Goal: Information Seeking & Learning: Learn about a topic

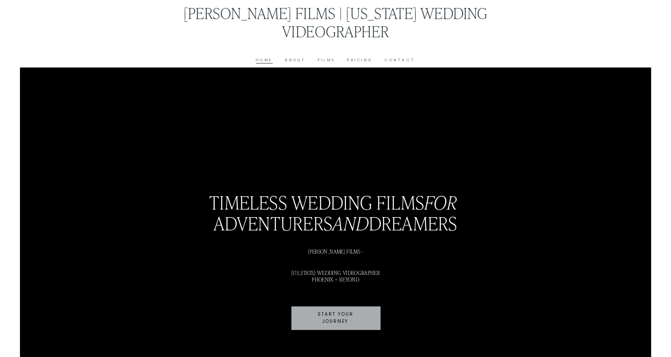
click at [361, 60] on link "Pricing" at bounding box center [359, 60] width 25 height 7
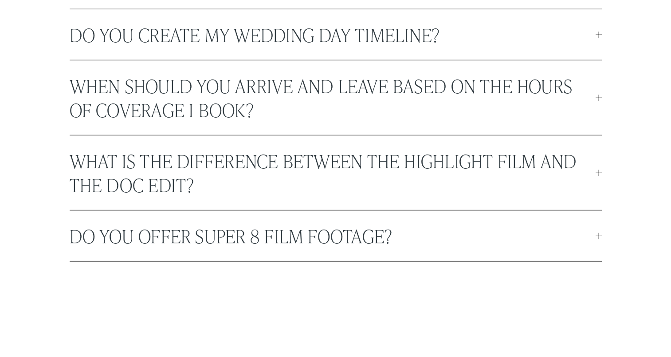
scroll to position [2527, 0]
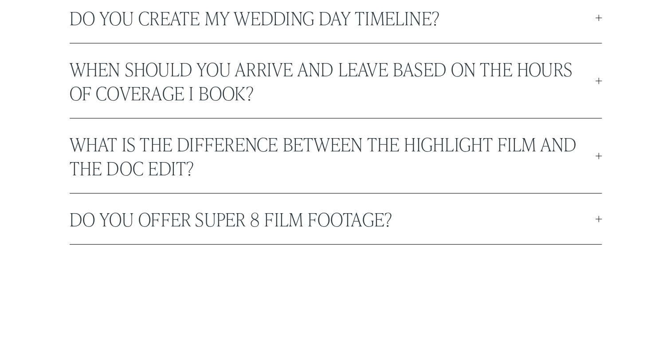
click at [365, 173] on span "What is the difference between the highlight film and the doc edit?" at bounding box center [333, 156] width 526 height 48
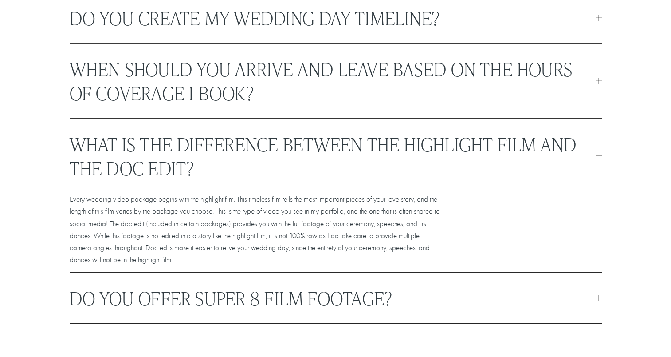
click at [365, 173] on span "What is the difference between the highlight film and the doc edit?" at bounding box center [333, 156] width 526 height 48
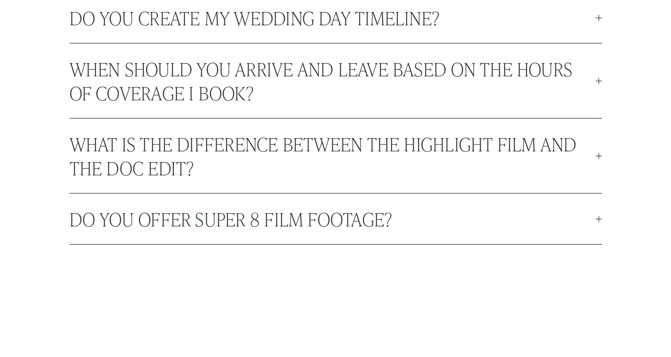
click at [361, 212] on span "Do you offer Super 8 film footage?" at bounding box center [333, 219] width 526 height 24
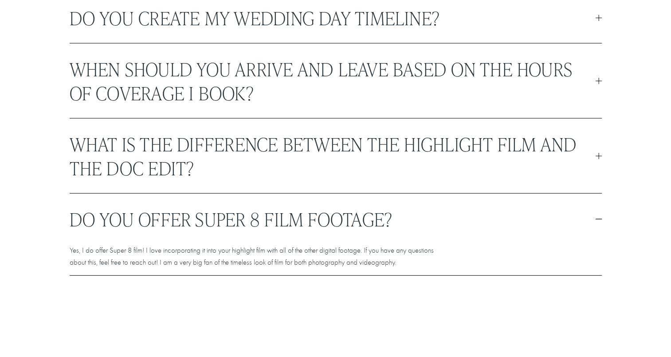
click at [361, 212] on span "Do you offer Super 8 film footage?" at bounding box center [333, 219] width 526 height 24
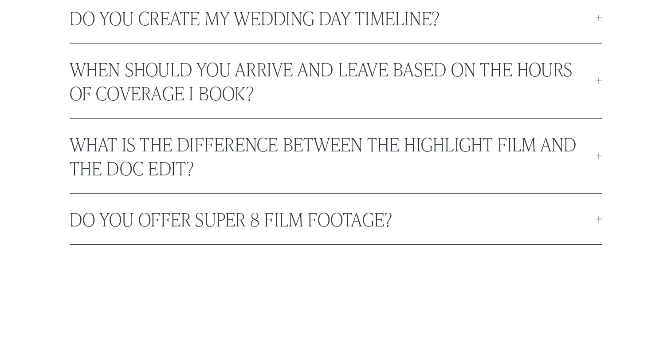
click at [321, 167] on span "What is the difference between the highlight film and the doc edit?" at bounding box center [333, 156] width 526 height 48
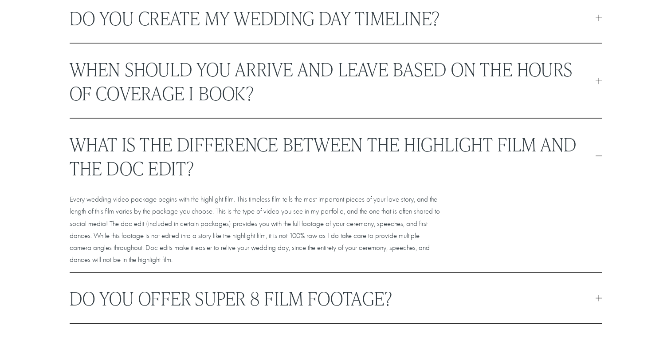
click at [322, 167] on span "What is the difference between the highlight film and the doc edit?" at bounding box center [333, 156] width 526 height 48
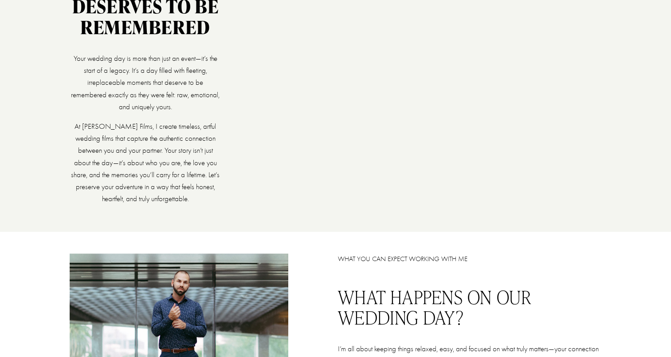
scroll to position [0, 0]
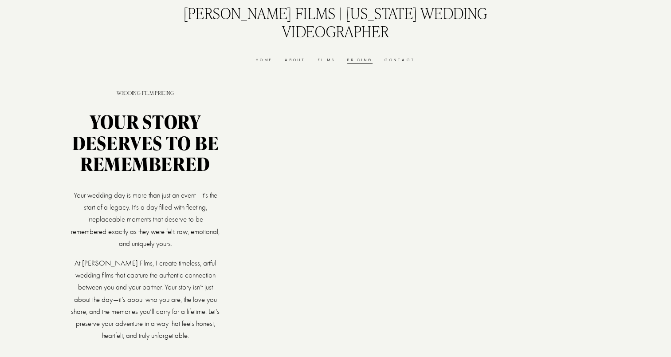
click at [325, 60] on link "Films" at bounding box center [326, 60] width 17 height 7
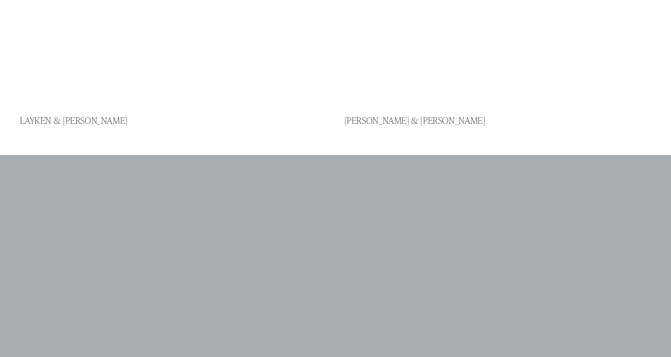
scroll to position [811, 0]
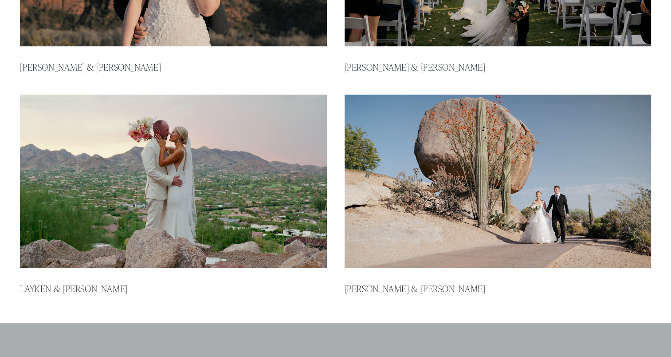
type input "*****"
